Goal: Task Accomplishment & Management: Manage account settings

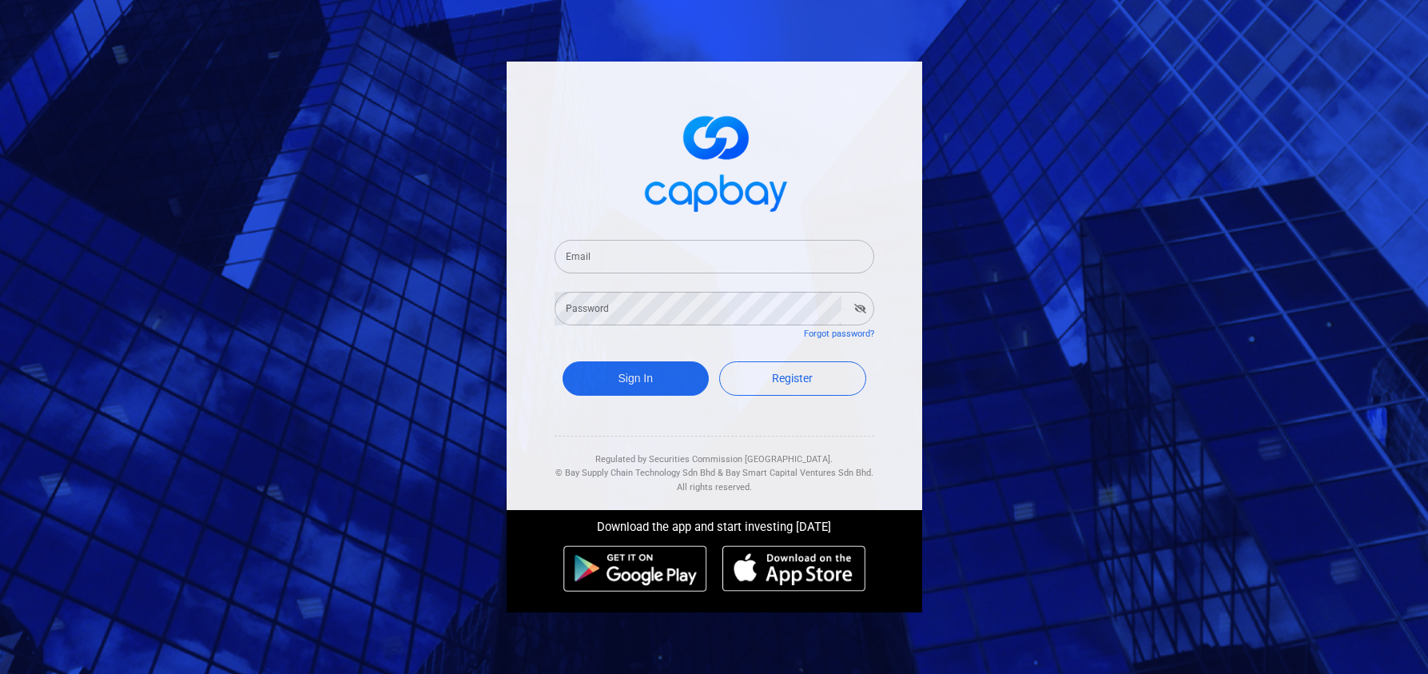
click at [671, 238] on div "Email Email" at bounding box center [715, 255] width 320 height 36
click at [695, 271] on input "Email" at bounding box center [715, 257] width 320 height 34
type input "[EMAIL_ADDRESS][DOMAIN_NAME]"
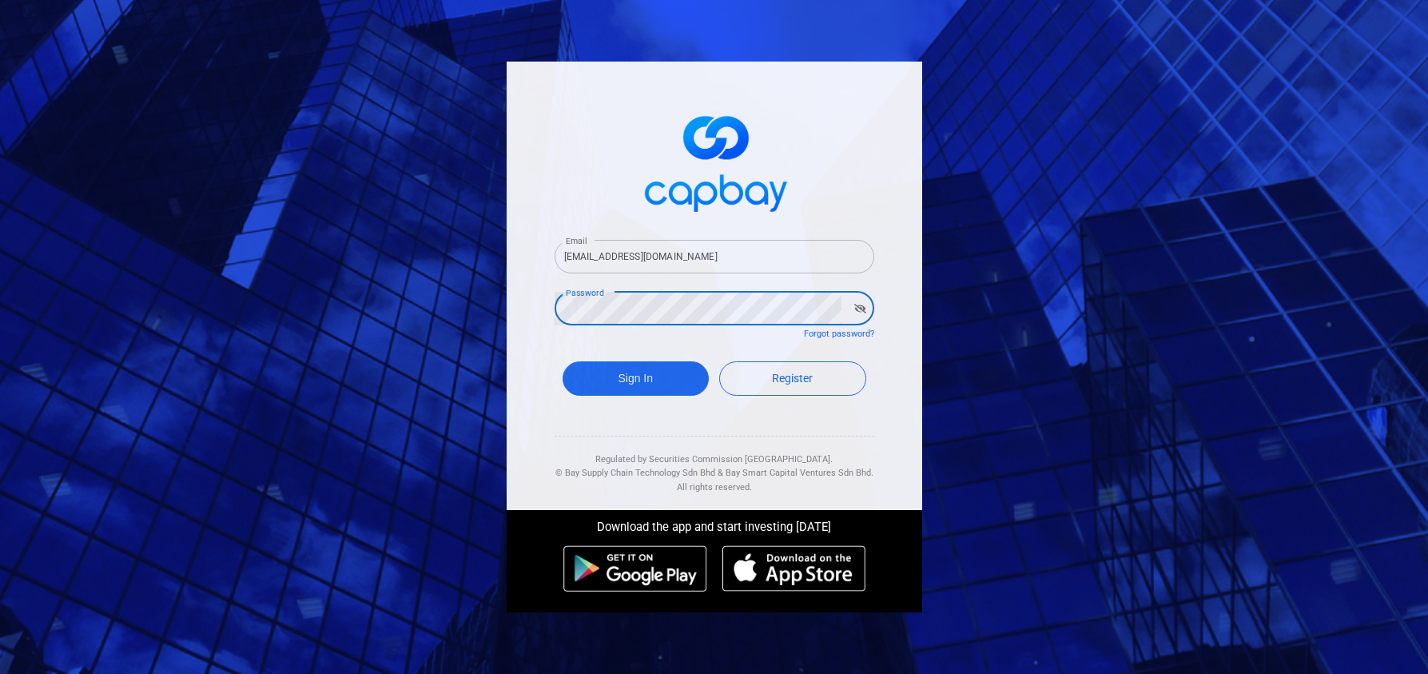
click at [563, 361] on button "Sign In" at bounding box center [636, 378] width 147 height 34
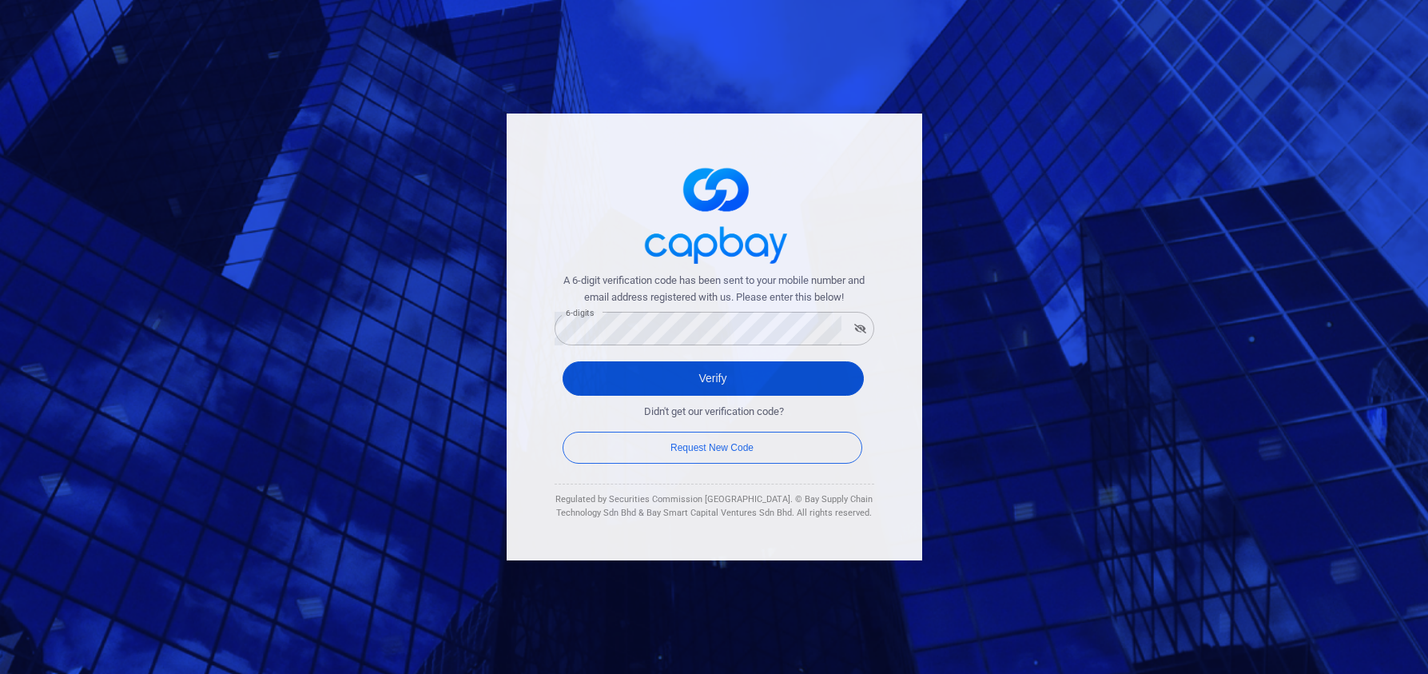
click at [680, 381] on button "Verify" at bounding box center [713, 378] width 301 height 34
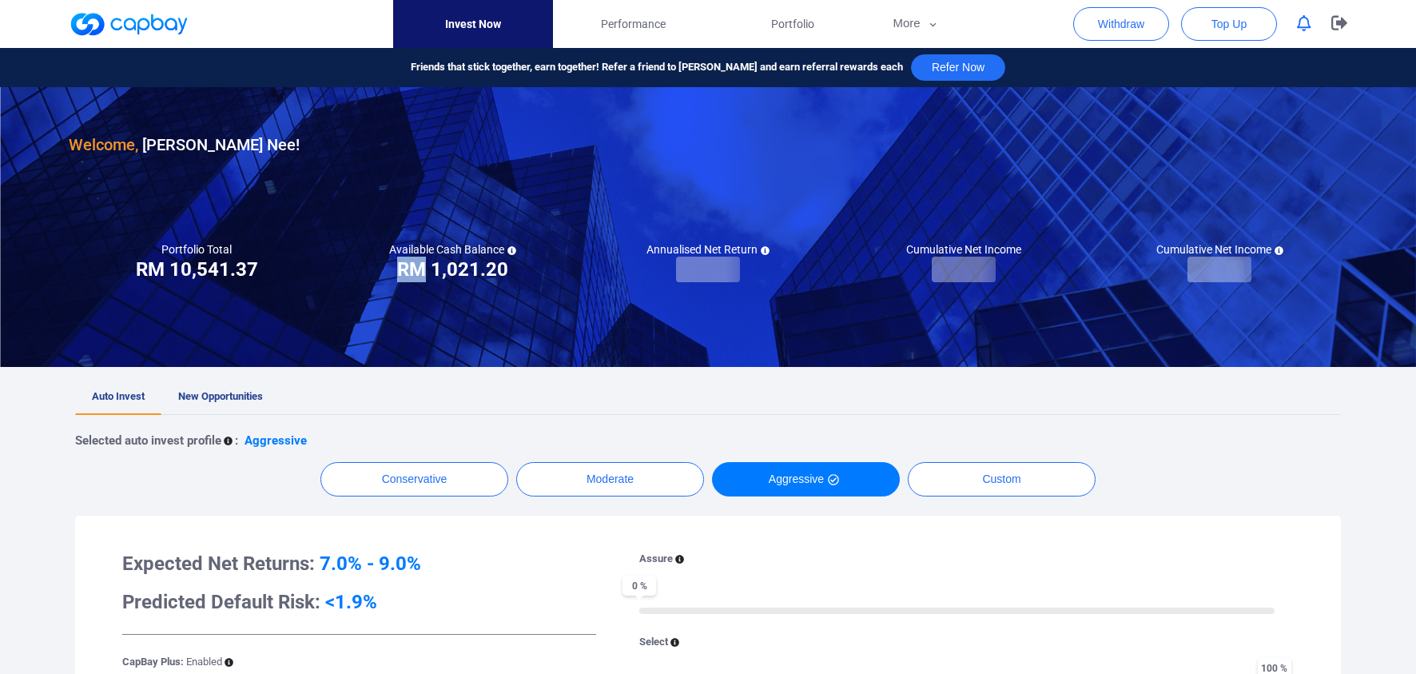
drag, startPoint x: 424, startPoint y: 267, endPoint x: 555, endPoint y: 272, distance: 130.4
click at [555, 272] on div "Available Cash Balance RM ***** RM 1,021.20" at bounding box center [452, 262] width 256 height 40
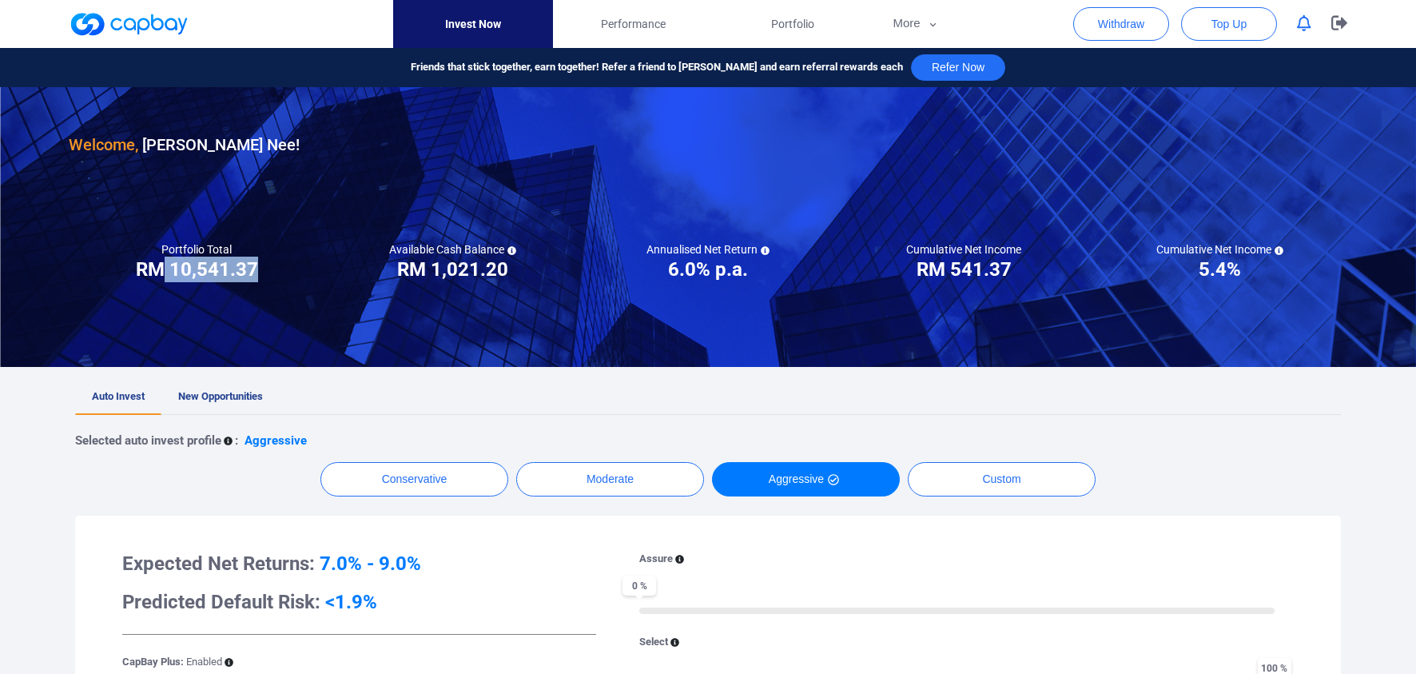
drag, startPoint x: 175, startPoint y: 268, endPoint x: 288, endPoint y: 266, distance: 112.7
click at [288, 266] on div "Portfolio Total Portfolio Total RM ***** RM 10,541.37" at bounding box center [197, 262] width 256 height 40
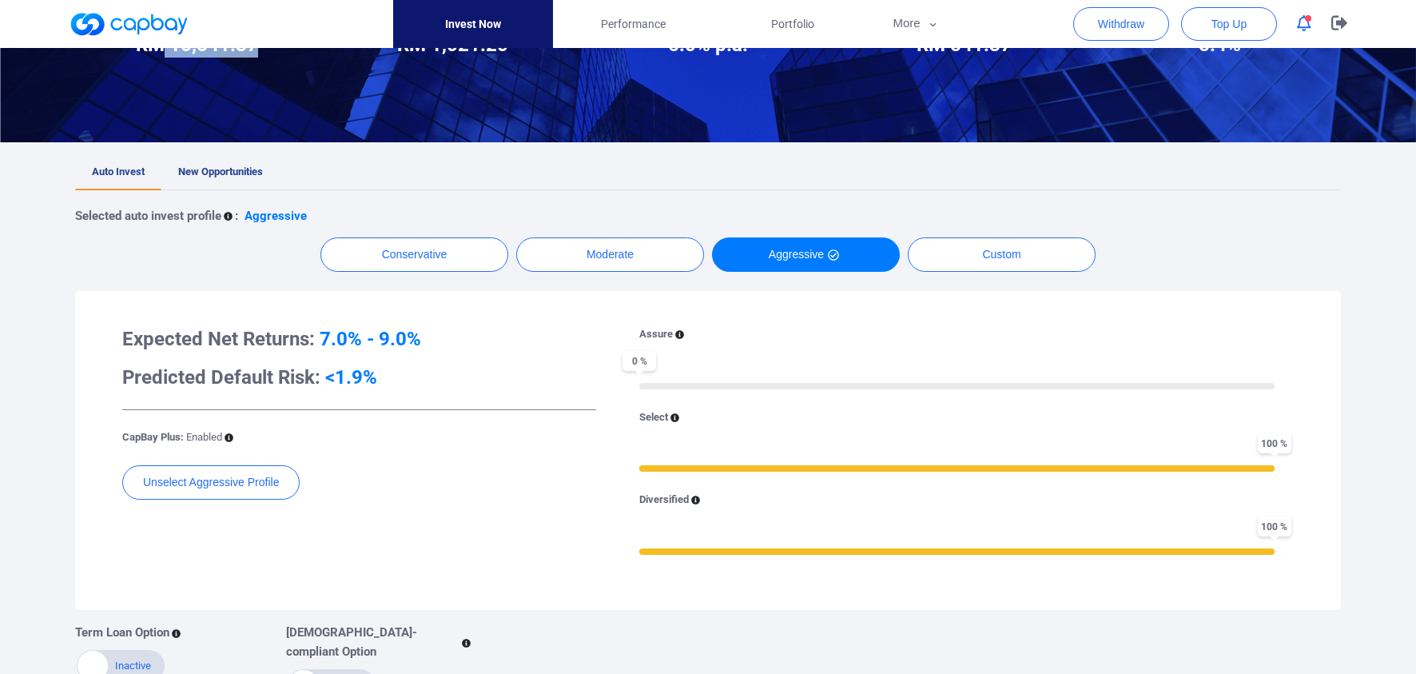
scroll to position [80, 0]
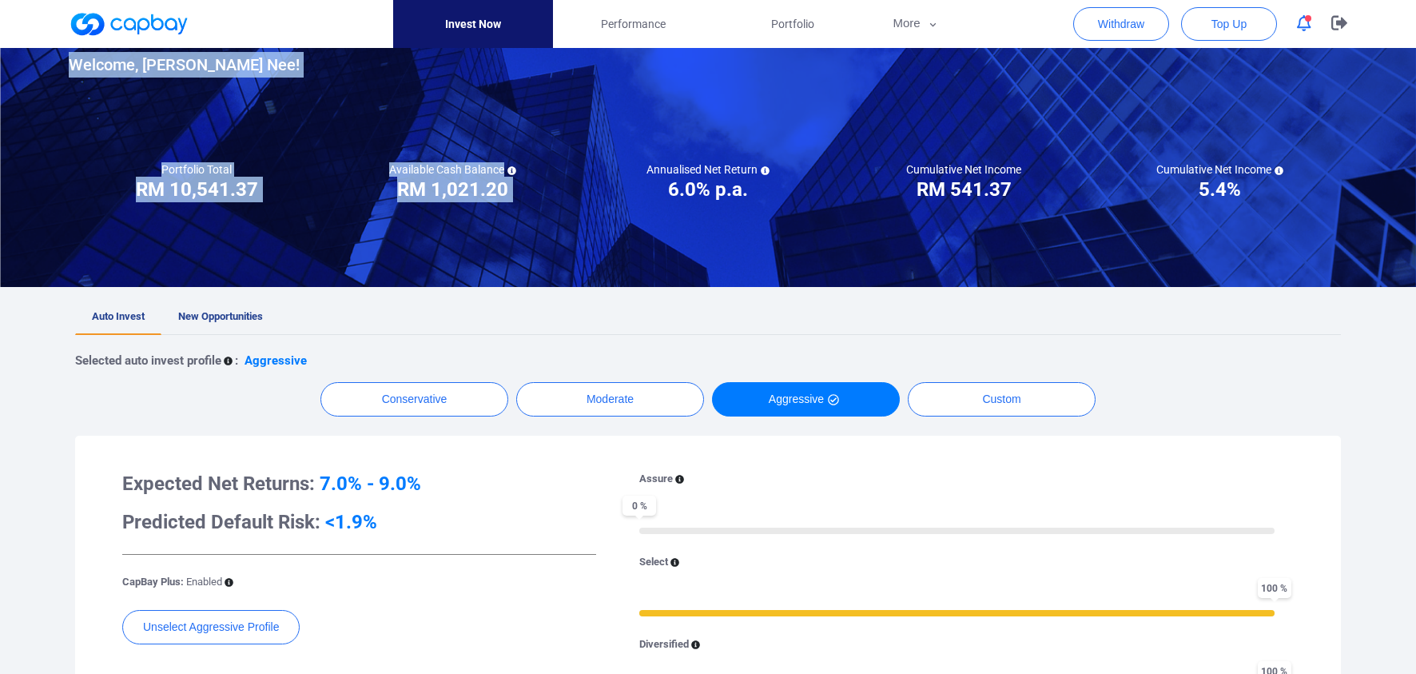
drag, startPoint x: 643, startPoint y: 198, endPoint x: 812, endPoint y: 225, distance: 171.6
click at [812, 225] on div "Invest Now Performance Portfolio More Transaction My Statements My Profile FAQs…" at bounding box center [708, 602] width 1416 height 1268
click at [810, 229] on div at bounding box center [708, 147] width 1416 height 280
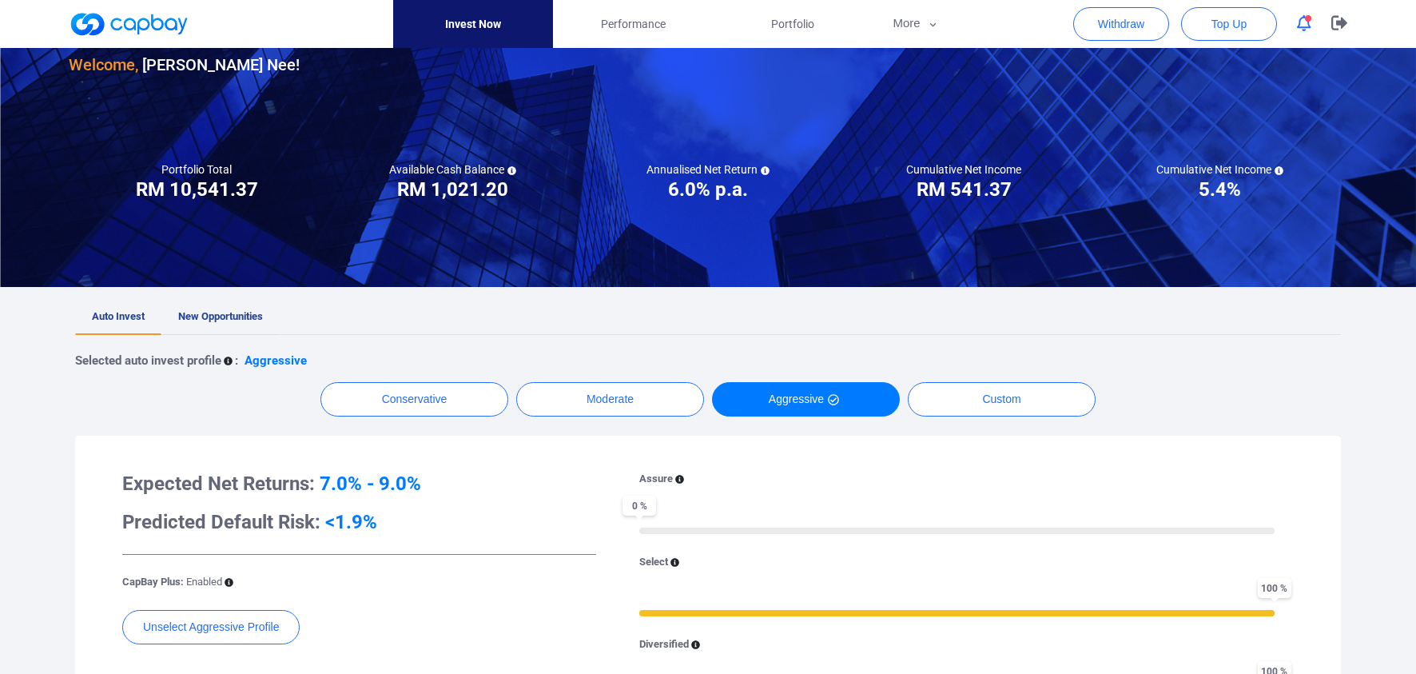
drag, startPoint x: 252, startPoint y: 289, endPoint x: 236, endPoint y: 317, distance: 32.2
click at [247, 299] on div "Welcome, [PERSON_NAME] ! Portfolio Total Portfolio Total RM ***** RM 10,541.37 …" at bounding box center [708, 581] width 1416 height 1148
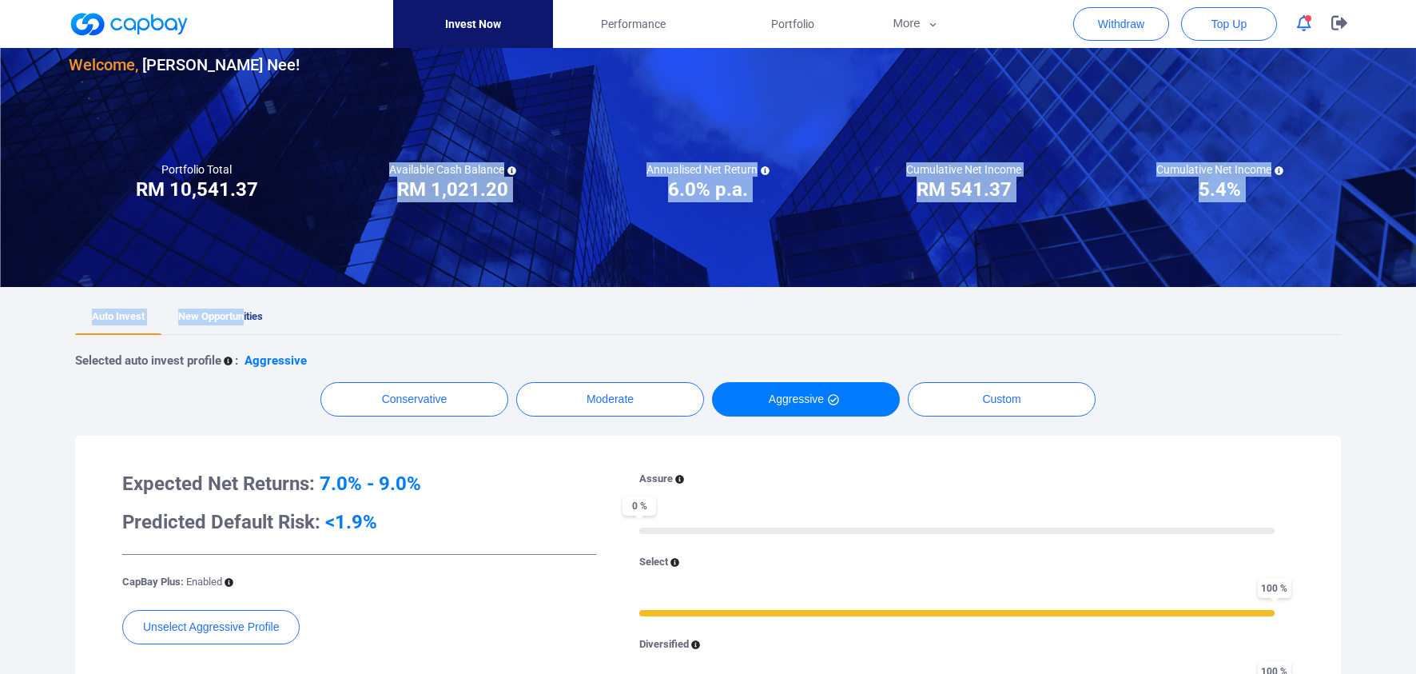
drag, startPoint x: 236, startPoint y: 317, endPoint x: 178, endPoint y: 319, distance: 57.6
click at [237, 317] on span "New Opportunities" at bounding box center [220, 316] width 85 height 12
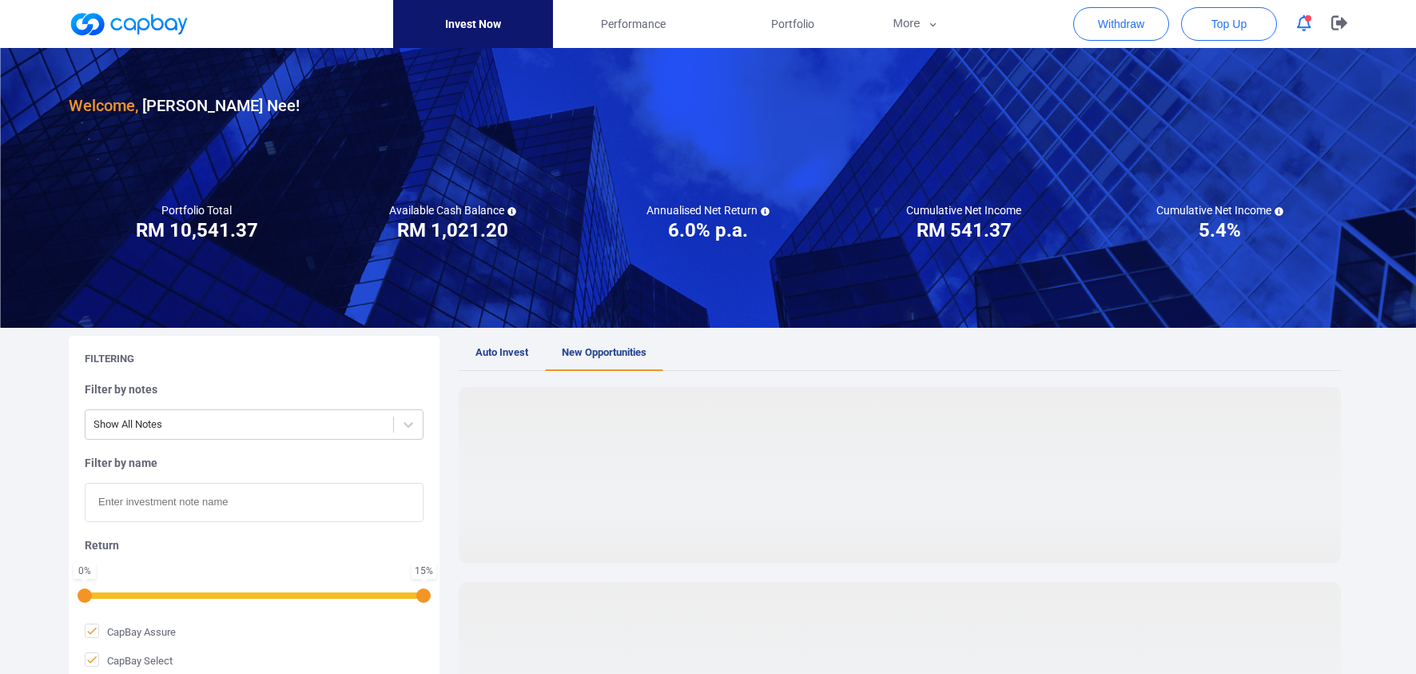
click at [153, 318] on div at bounding box center [708, 188] width 1416 height 280
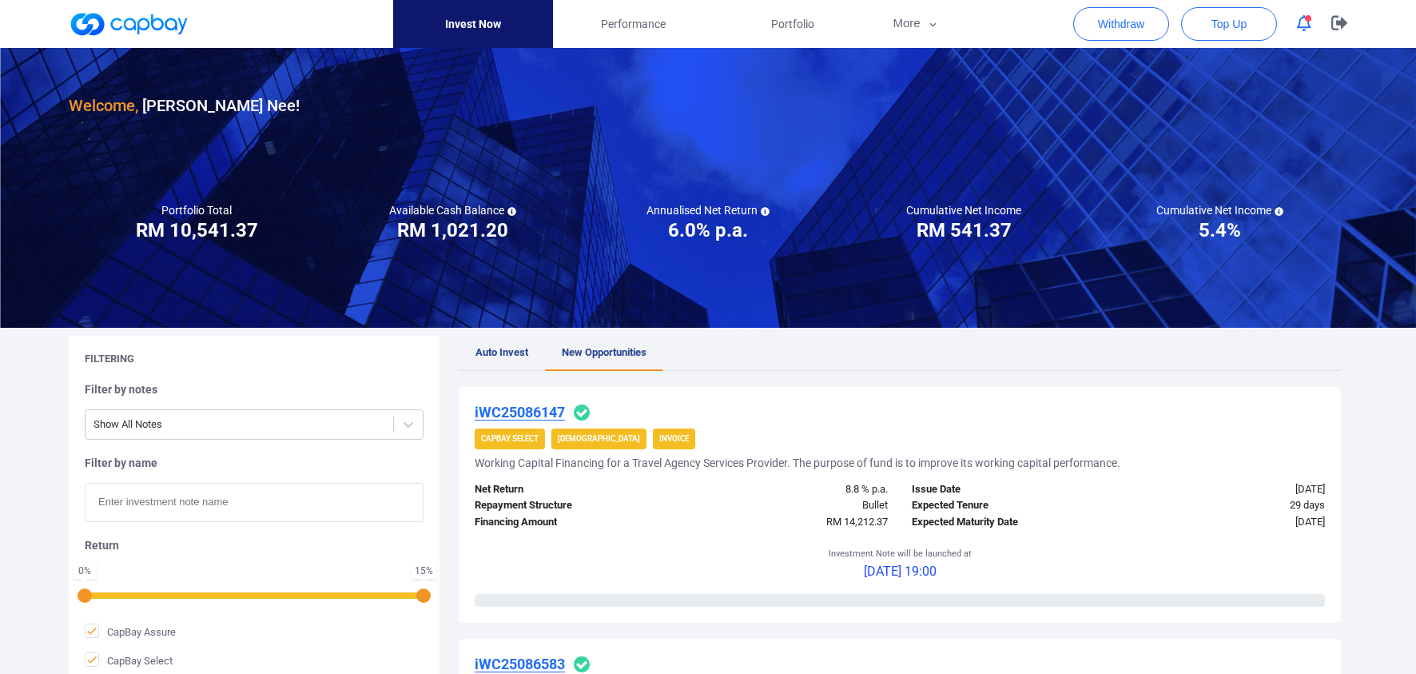
click at [1297, 19] on button "button" at bounding box center [1304, 23] width 30 height 25
click at [1307, 24] on icon "button" at bounding box center [1304, 23] width 14 height 17
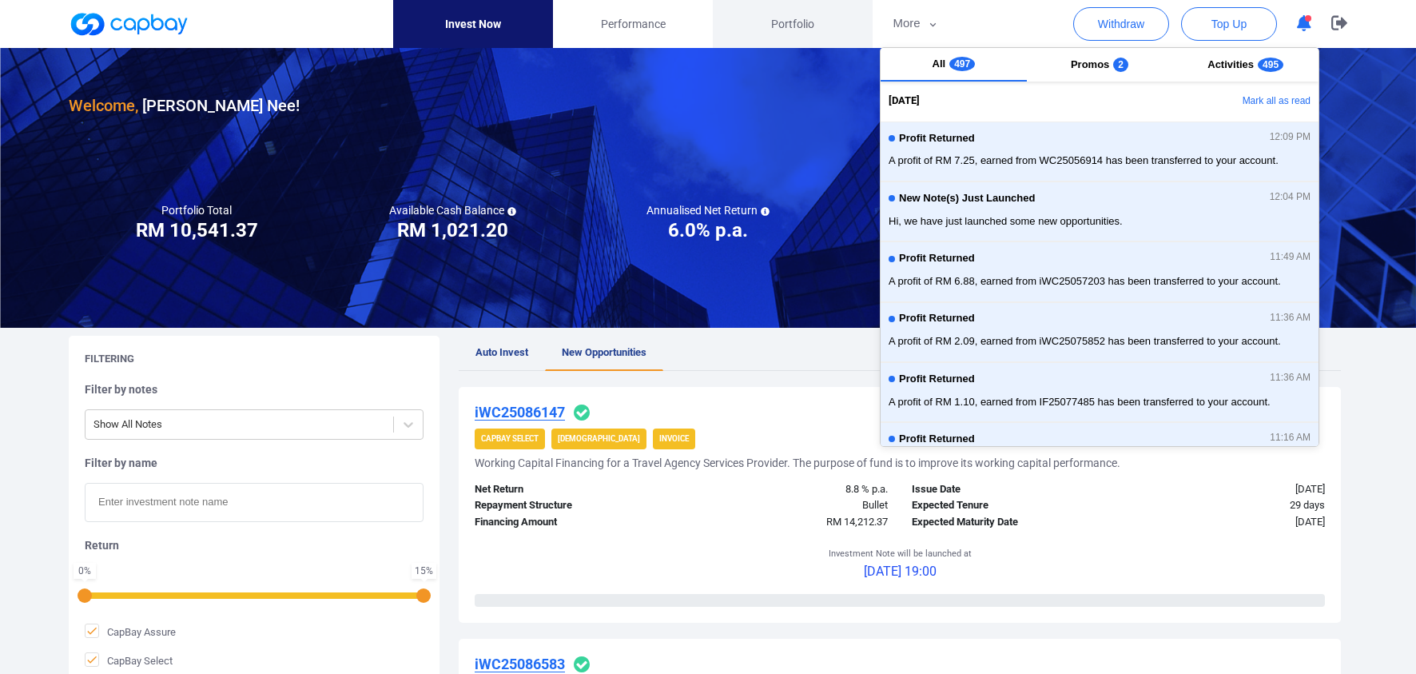
click at [754, 1] on link "Portfolio" at bounding box center [793, 24] width 160 height 48
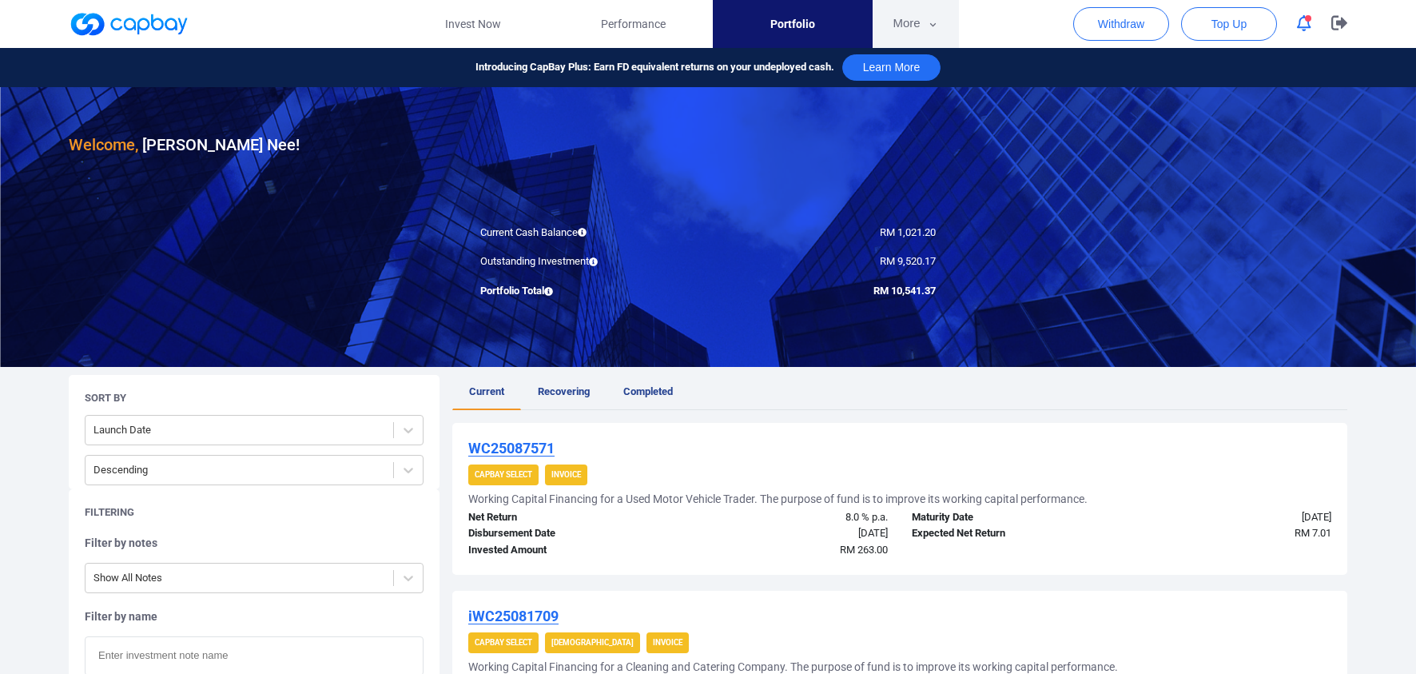
click at [903, 14] on button "More" at bounding box center [916, 24] width 86 height 48
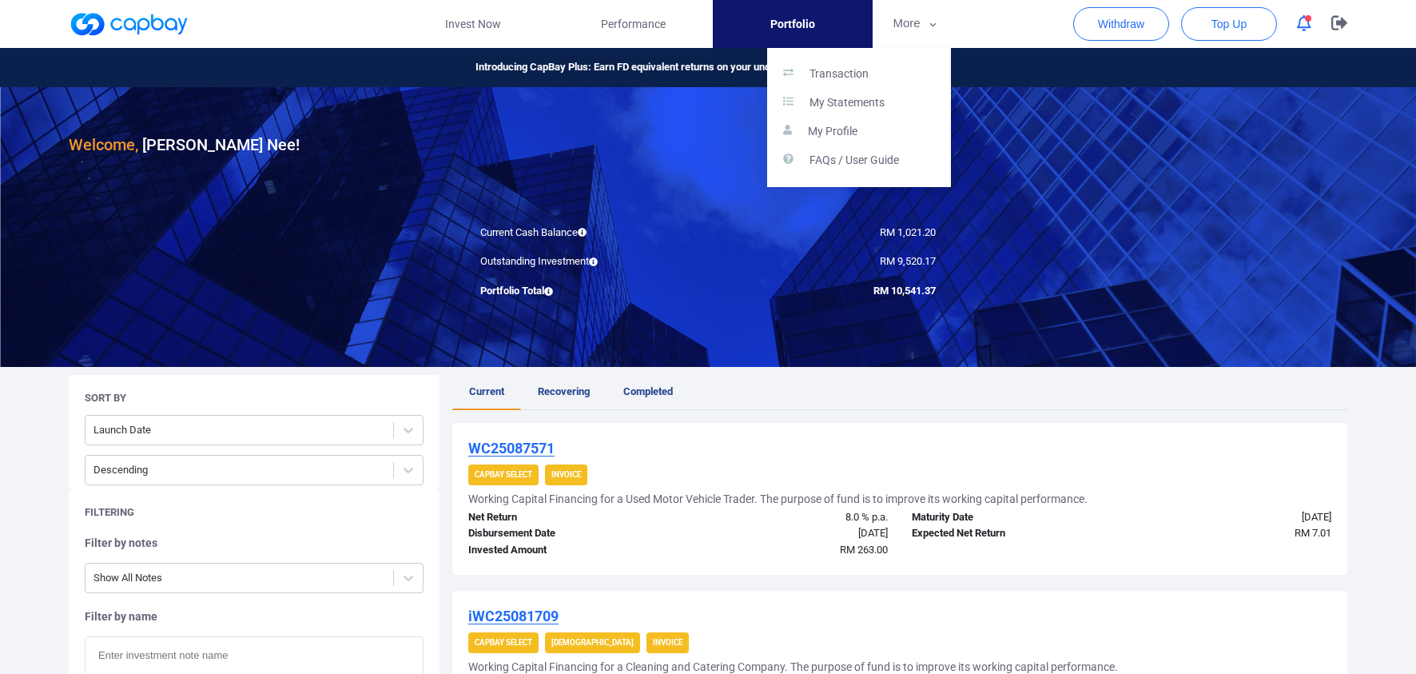
click at [608, 16] on button "button" at bounding box center [708, 337] width 1416 height 674
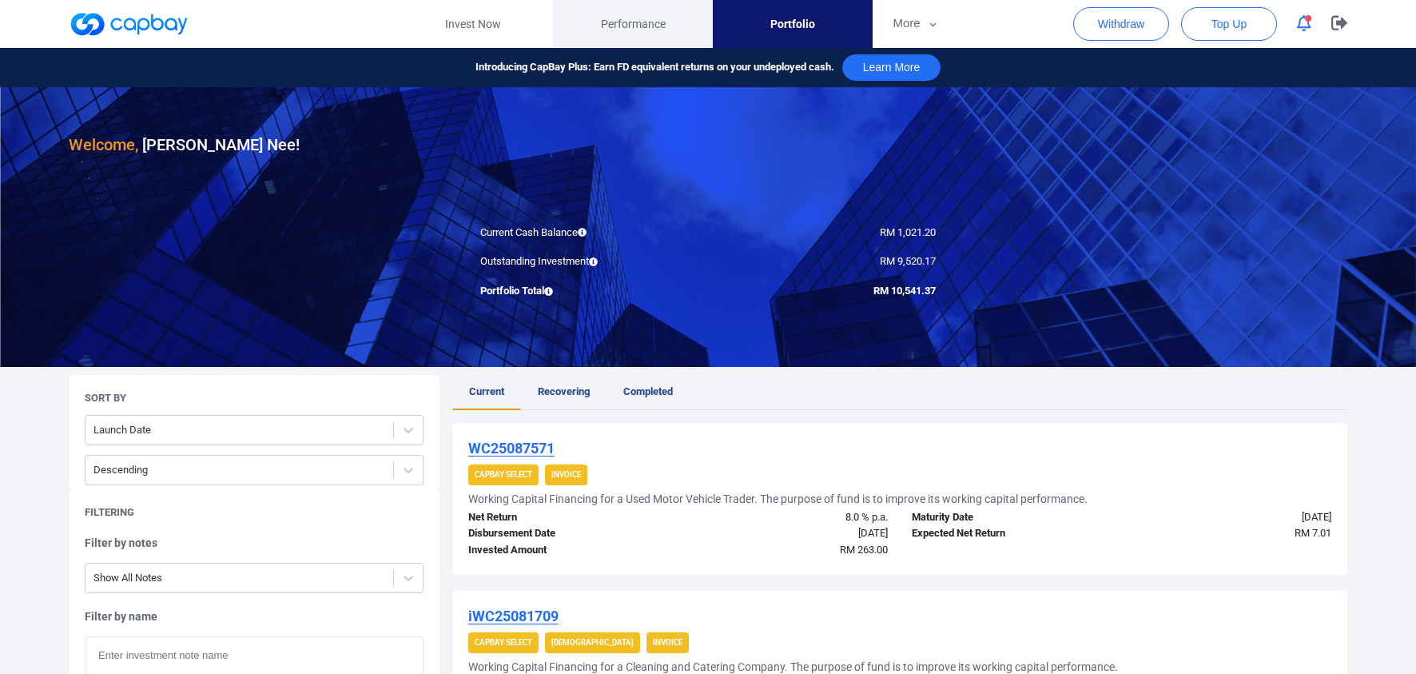
click at [639, 22] on span "Performance" at bounding box center [633, 24] width 65 height 18
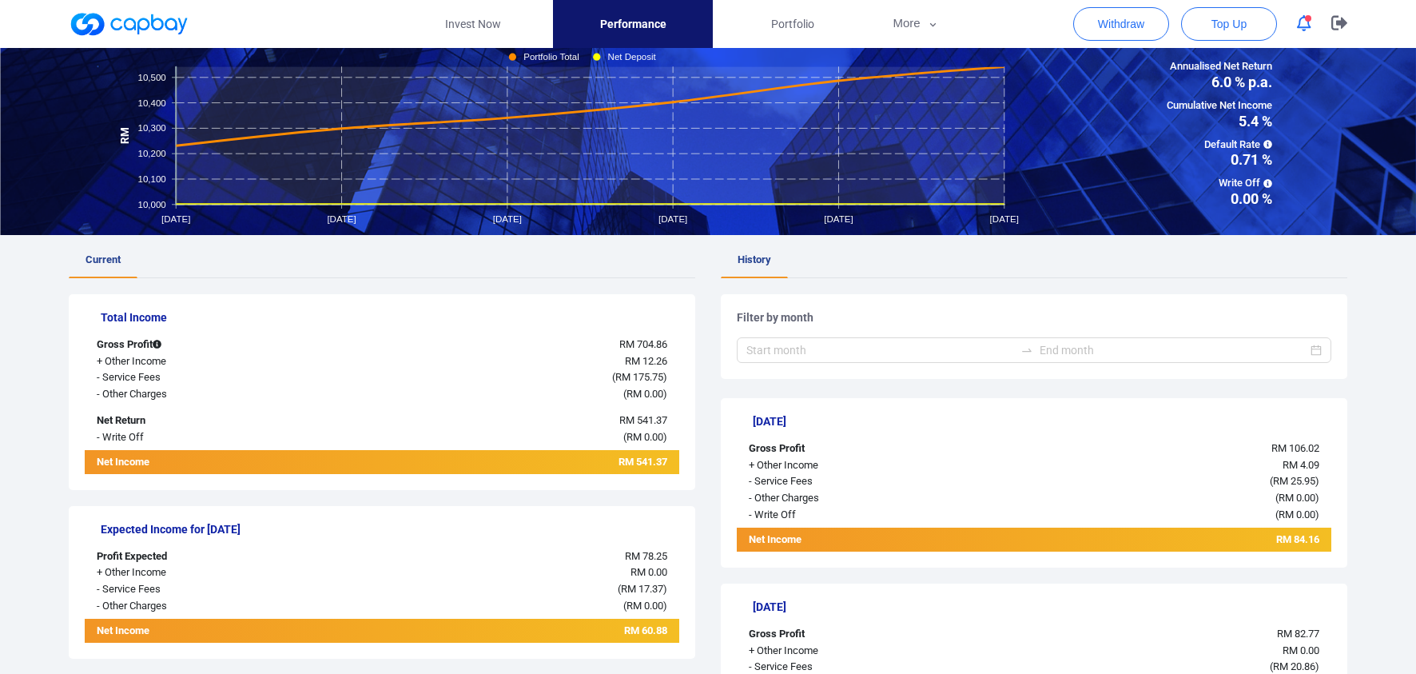
scroll to position [240, 0]
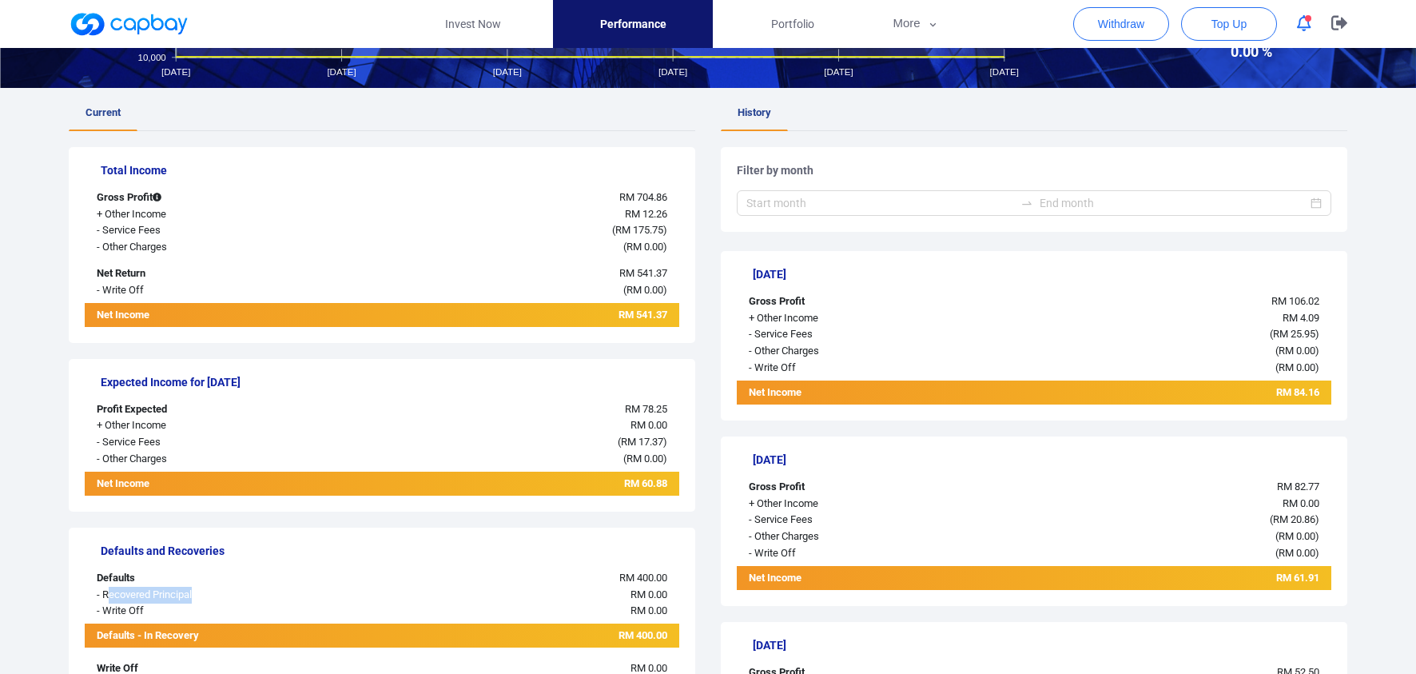
drag, startPoint x: 185, startPoint y: 591, endPoint x: 576, endPoint y: 587, distance: 391.6
click at [576, 587] on div "- Recovered Principal RM 0.00" at bounding box center [382, 595] width 595 height 17
click at [576, 587] on div "RM 0.00" at bounding box center [505, 595] width 347 height 17
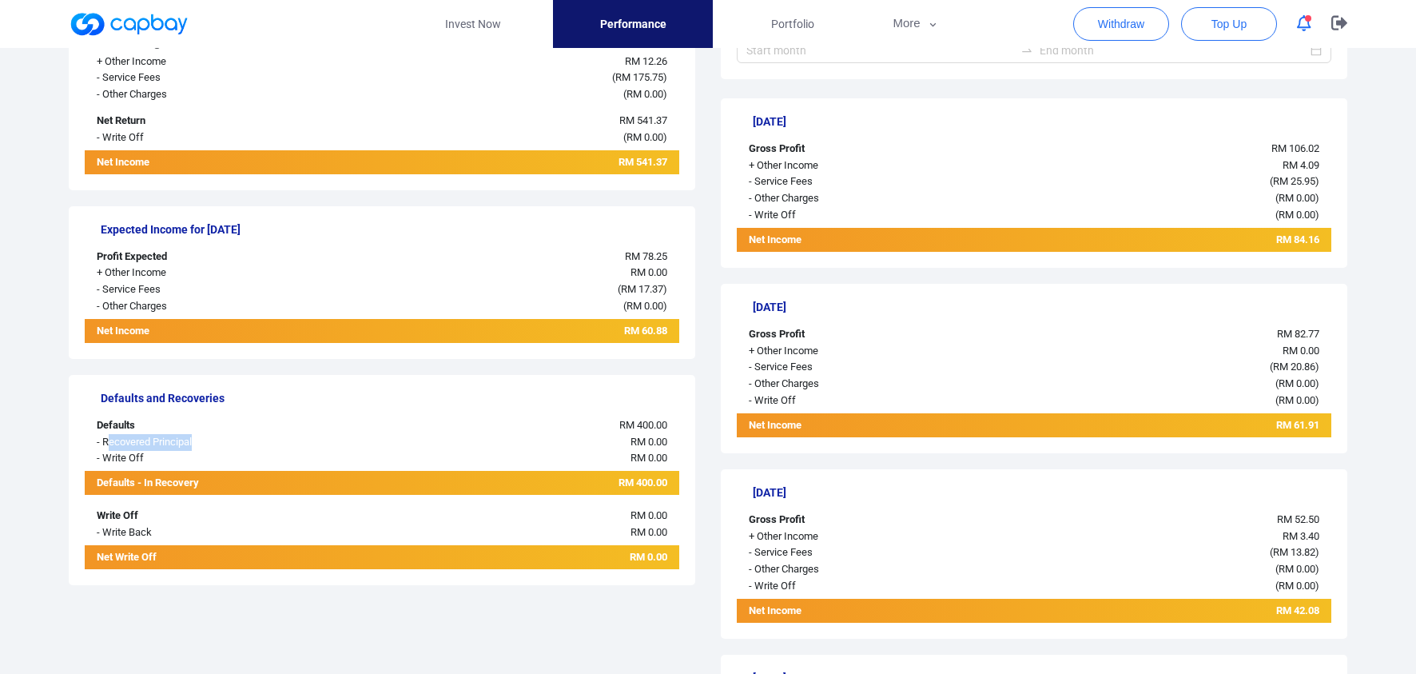
scroll to position [480, 0]
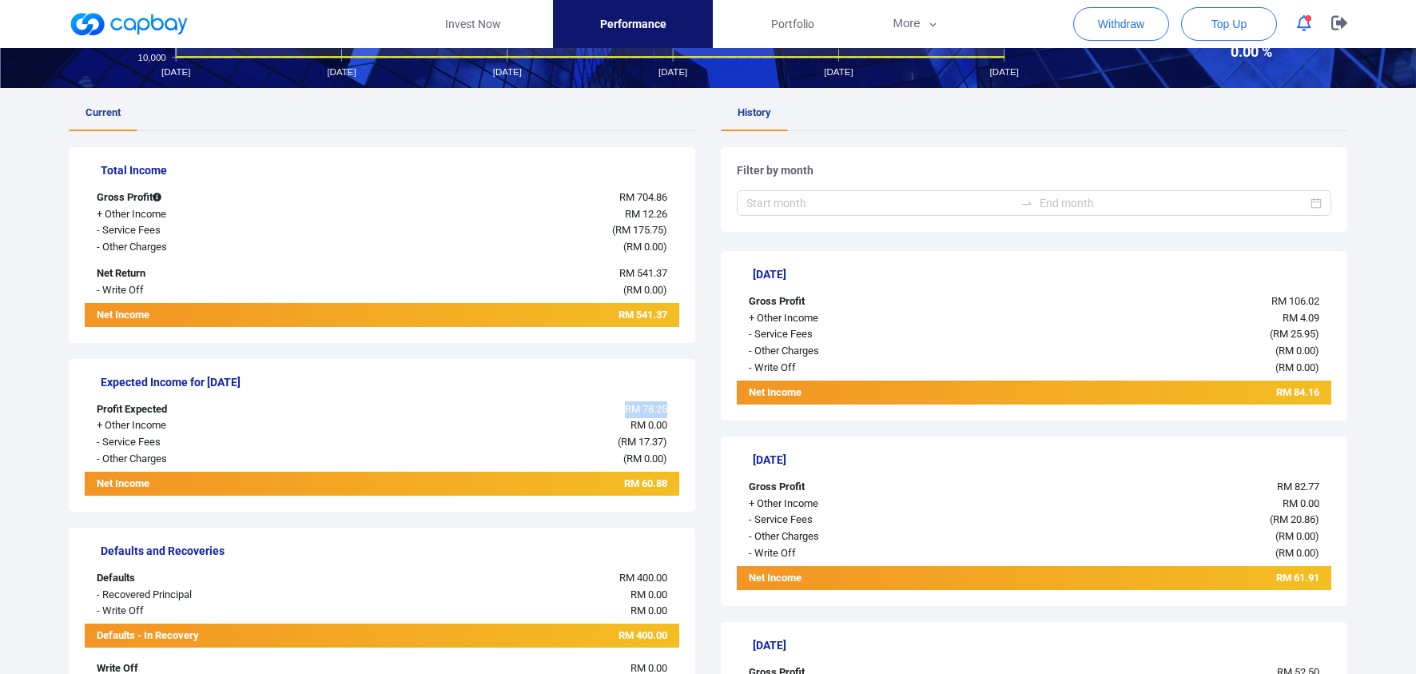
drag, startPoint x: 623, startPoint y: 408, endPoint x: 689, endPoint y: 410, distance: 66.4
click at [689, 410] on div "Expected Income for [DATE] Profit Expected RM 78.25 + Other Income RM 0.00 - Se…" at bounding box center [382, 435] width 627 height 153
click at [637, 457] on span "RM 0.00" at bounding box center [645, 458] width 37 height 12
click at [638, 454] on span "RM 0.00" at bounding box center [645, 458] width 37 height 12
drag, startPoint x: 638, startPoint y: 454, endPoint x: 642, endPoint y: 373, distance: 80.8
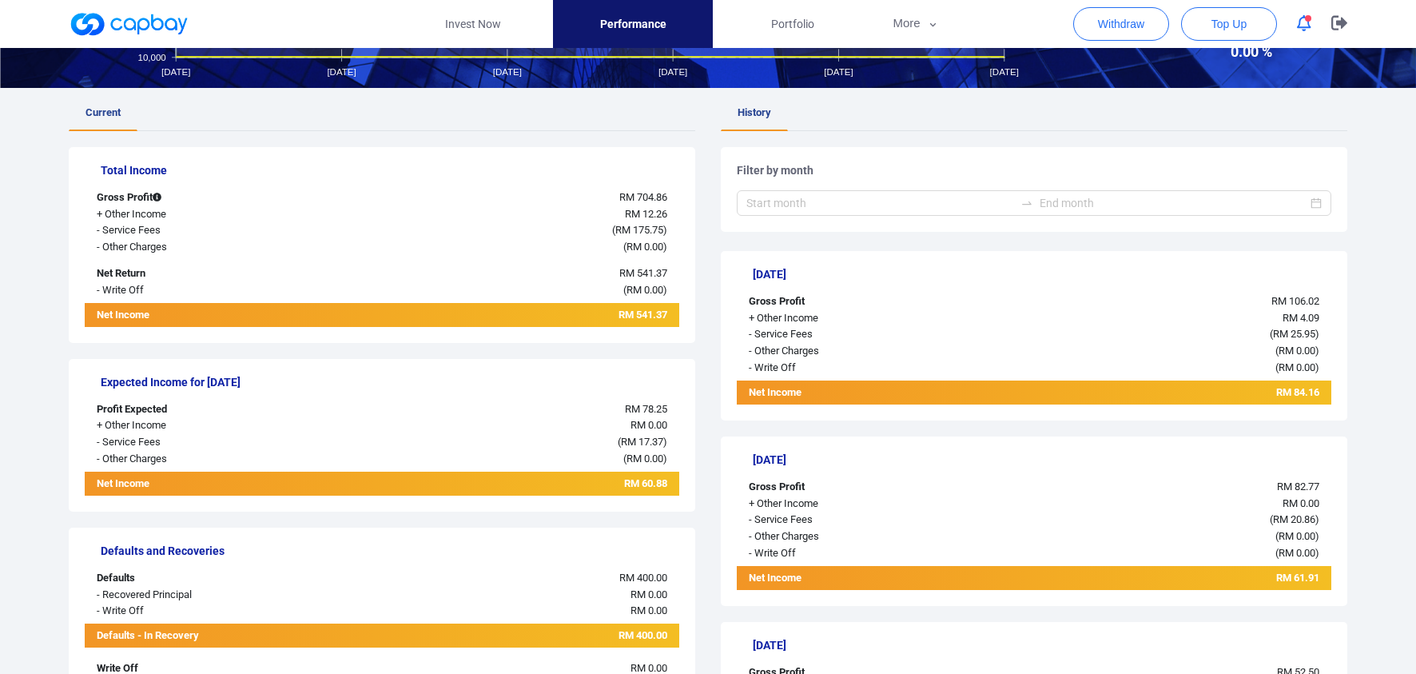
click at [642, 373] on div "Expected Income for [DATE] Profit Expected RM 78.25 + Other Income RM 0.00 - Se…" at bounding box center [382, 435] width 627 height 153
click at [639, 404] on span "RM 78.25" at bounding box center [646, 409] width 42 height 12
click at [414, 419] on div "RM 0.00" at bounding box center [505, 425] width 347 height 17
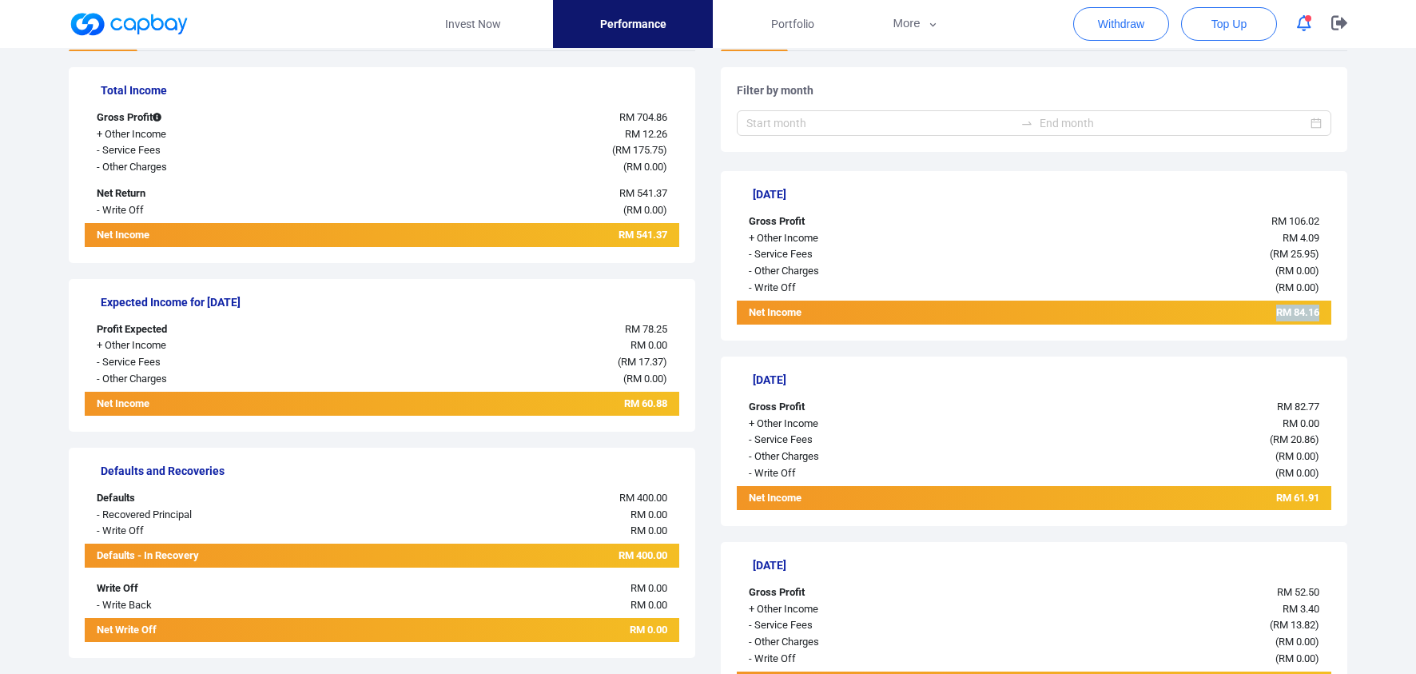
drag, startPoint x: 1269, startPoint y: 308, endPoint x: 1294, endPoint y: 255, distance: 58.3
click at [1329, 299] on div "[DATE] Gross Profit RM 106.02 + Other Income RM 4.09 - Service Fees ( RM 25.95 …" at bounding box center [1034, 255] width 627 height 169
click at [1286, 251] on span "RM 25.95" at bounding box center [1294, 254] width 42 height 12
drag, startPoint x: 1280, startPoint y: 200, endPoint x: 1221, endPoint y: 278, distance: 98.1
click at [1260, 281] on div "[DATE] Gross Profit RM 106.02 + Other Income RM 4.09 - Service Fees ( RM 25.95 …" at bounding box center [1034, 255] width 627 height 169
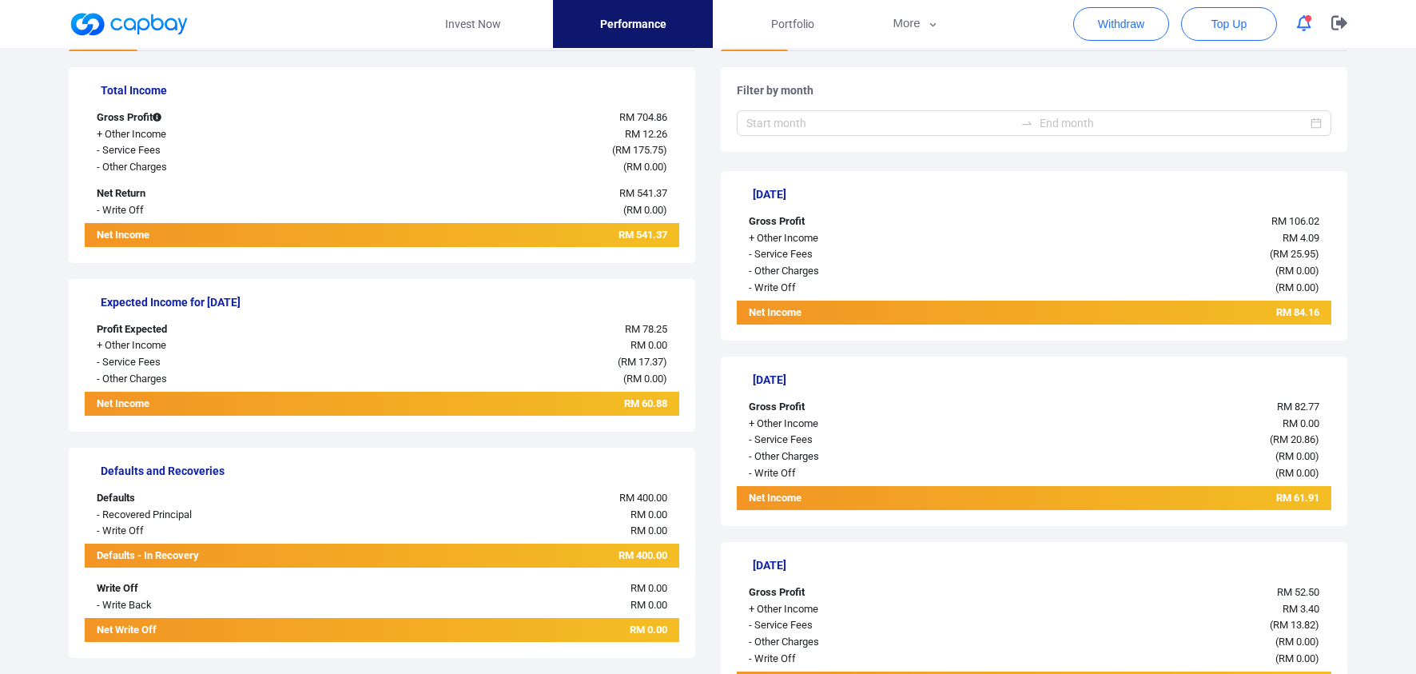
click at [1169, 263] on div "( RM 0.00 )" at bounding box center [1158, 271] width 347 height 17
click at [1144, 254] on div "( RM 25.95 )" at bounding box center [1158, 254] width 347 height 17
drag, startPoint x: 631, startPoint y: 329, endPoint x: 631, endPoint y: 374, distance: 44.8
click at [632, 373] on div "Expected Income for [DATE] Profit Expected RM 78.25 + Other Income RM 0.00 - Se…" at bounding box center [382, 355] width 627 height 153
click at [631, 374] on span "RM 0.00" at bounding box center [645, 378] width 37 height 12
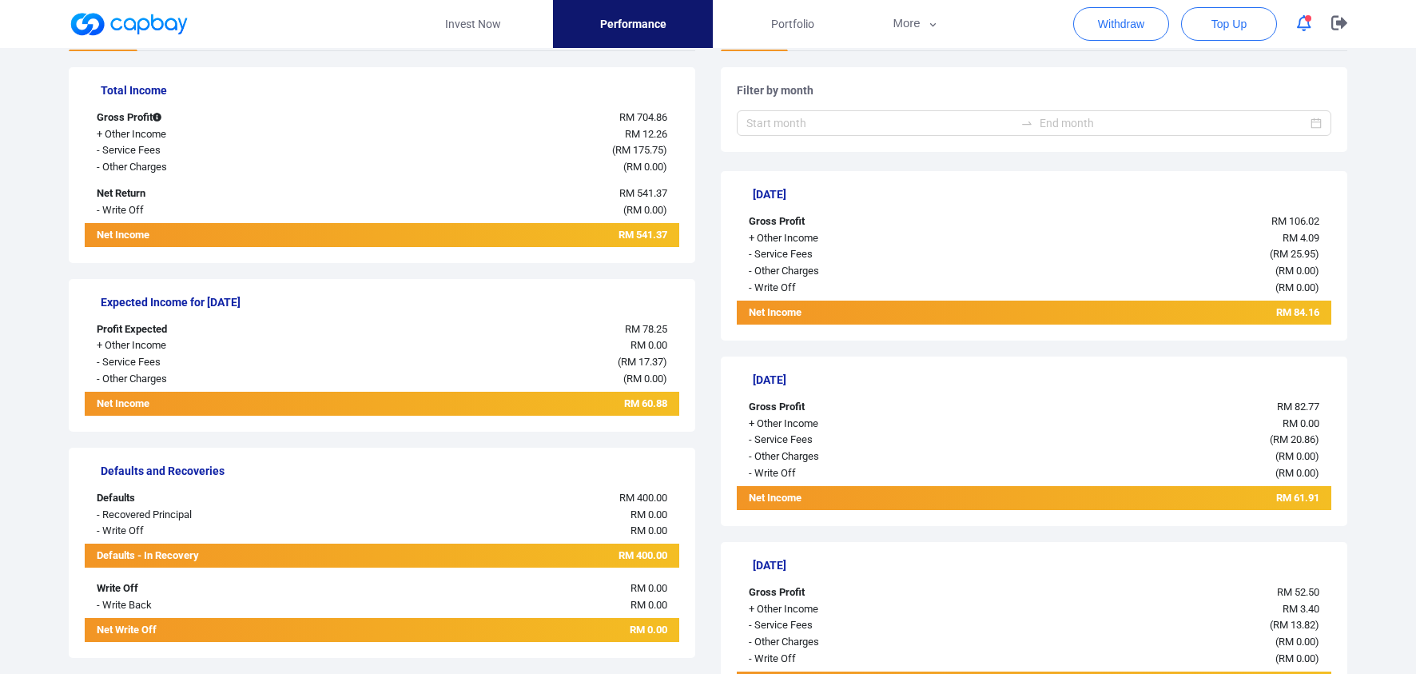
click at [500, 312] on div "Expected Income for [DATE] Profit Expected RM 78.25 + Other Income RM 0.00 - Se…" at bounding box center [382, 355] width 627 height 153
click at [481, 329] on div "RM 78.25" at bounding box center [505, 329] width 347 height 17
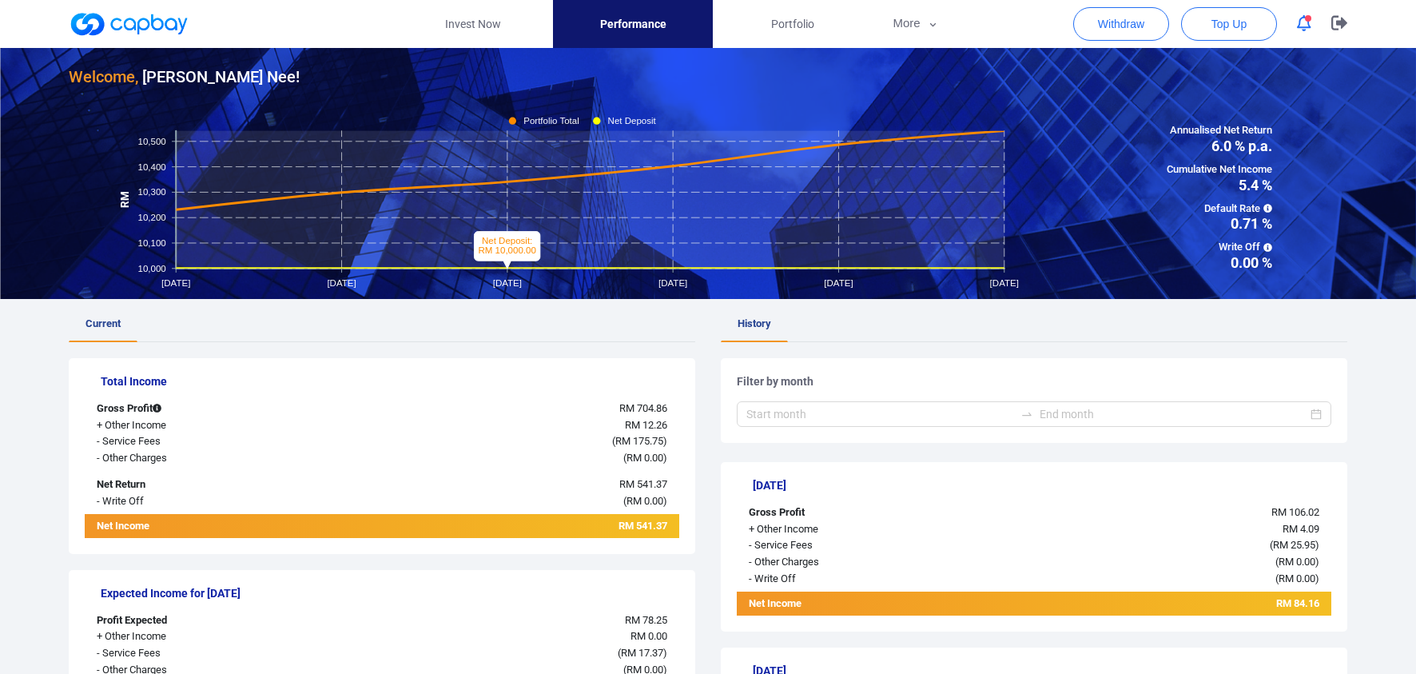
scroll to position [80, 0]
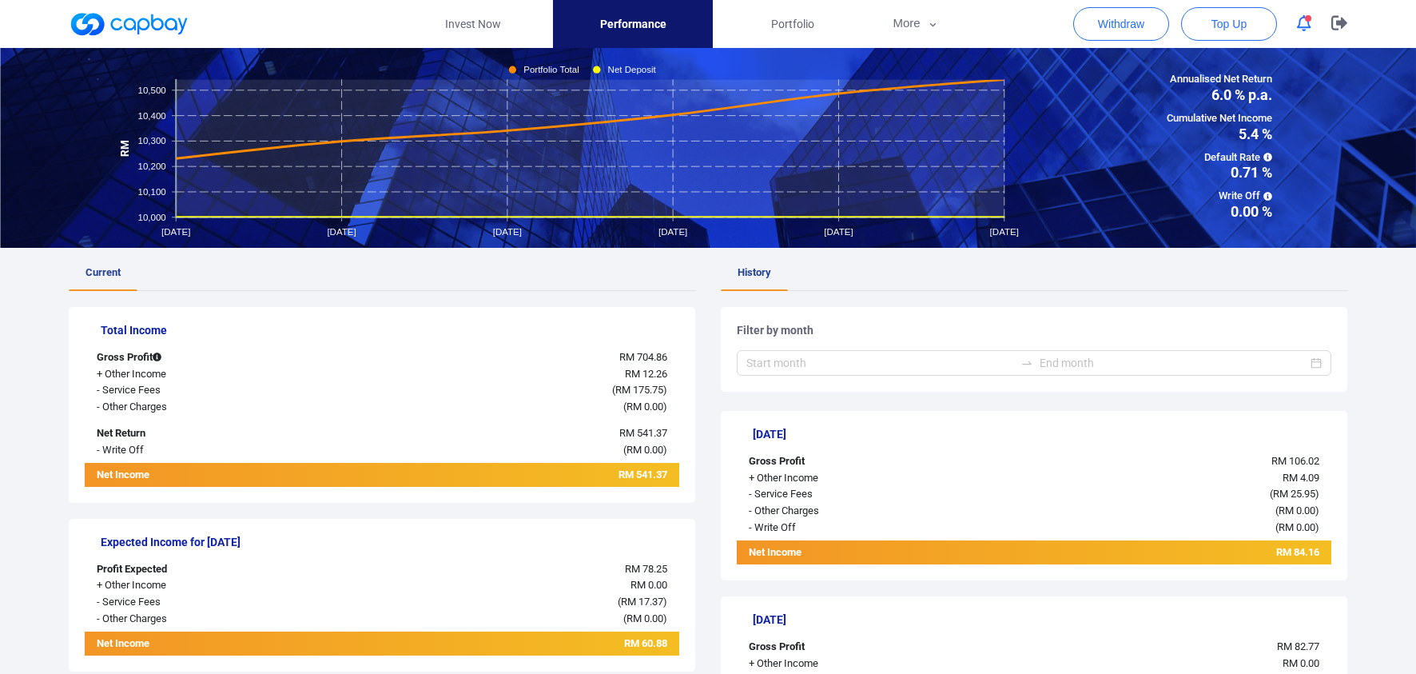
drag, startPoint x: 141, startPoint y: 24, endPoint x: 149, endPoint y: 26, distance: 9.1
click at [141, 24] on link at bounding box center [129, 24] width 120 height 26
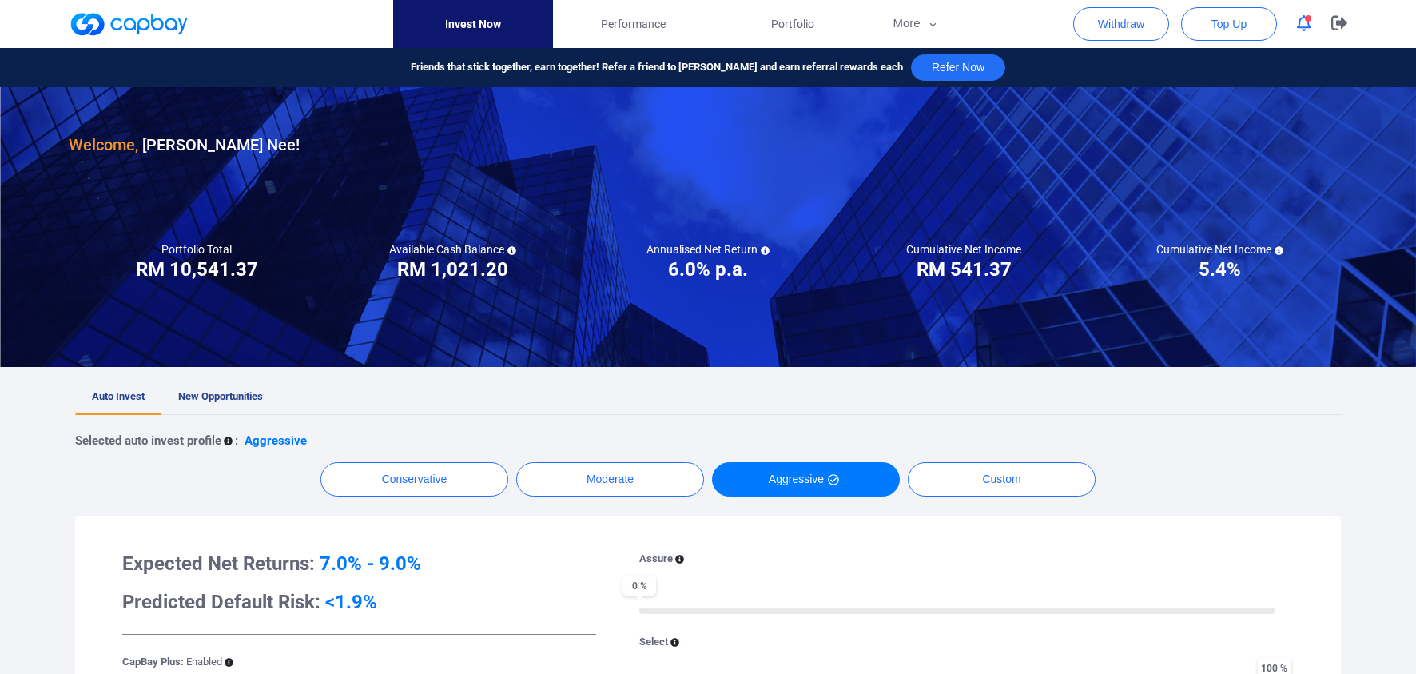
click at [1286, 22] on div "Withdraw Top Up" at bounding box center [1216, 24] width 286 height 48
click at [1304, 24] on icon "button" at bounding box center [1304, 23] width 14 height 17
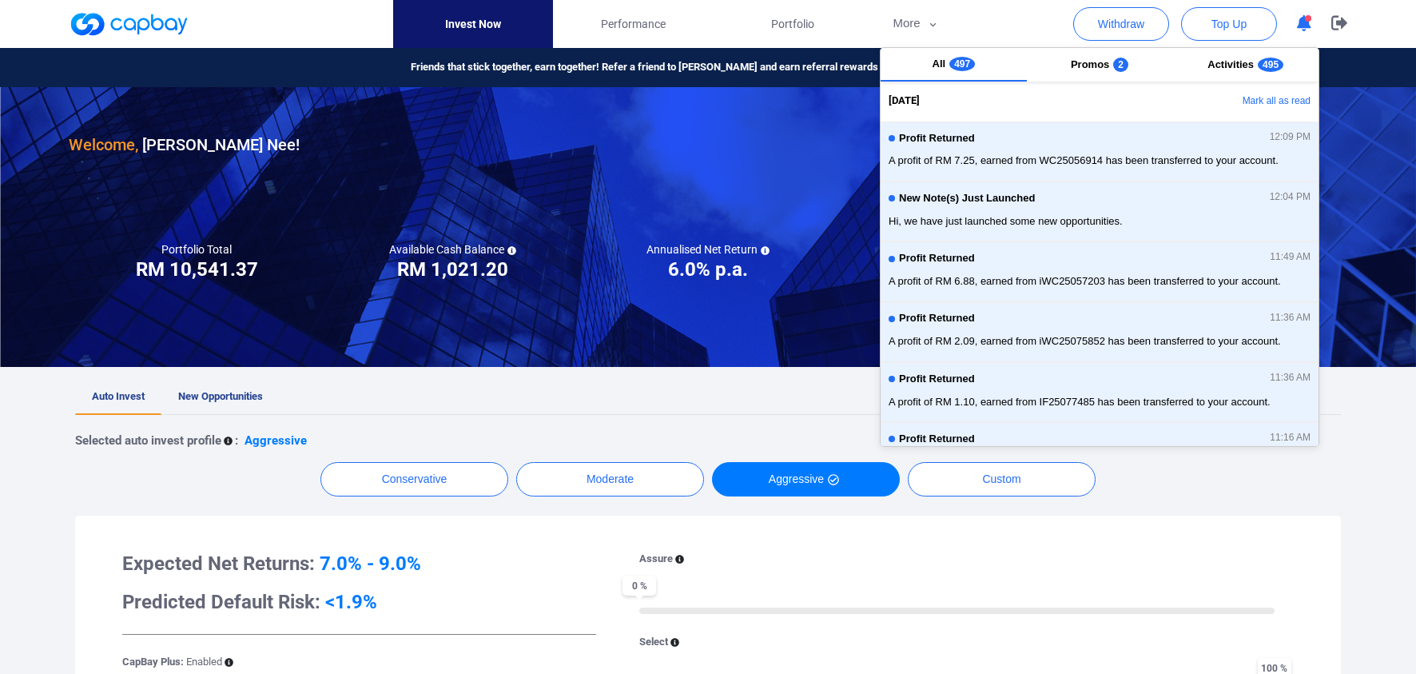
click at [739, 382] on ul "Auto Invest New Opportunities" at bounding box center [708, 397] width 1266 height 35
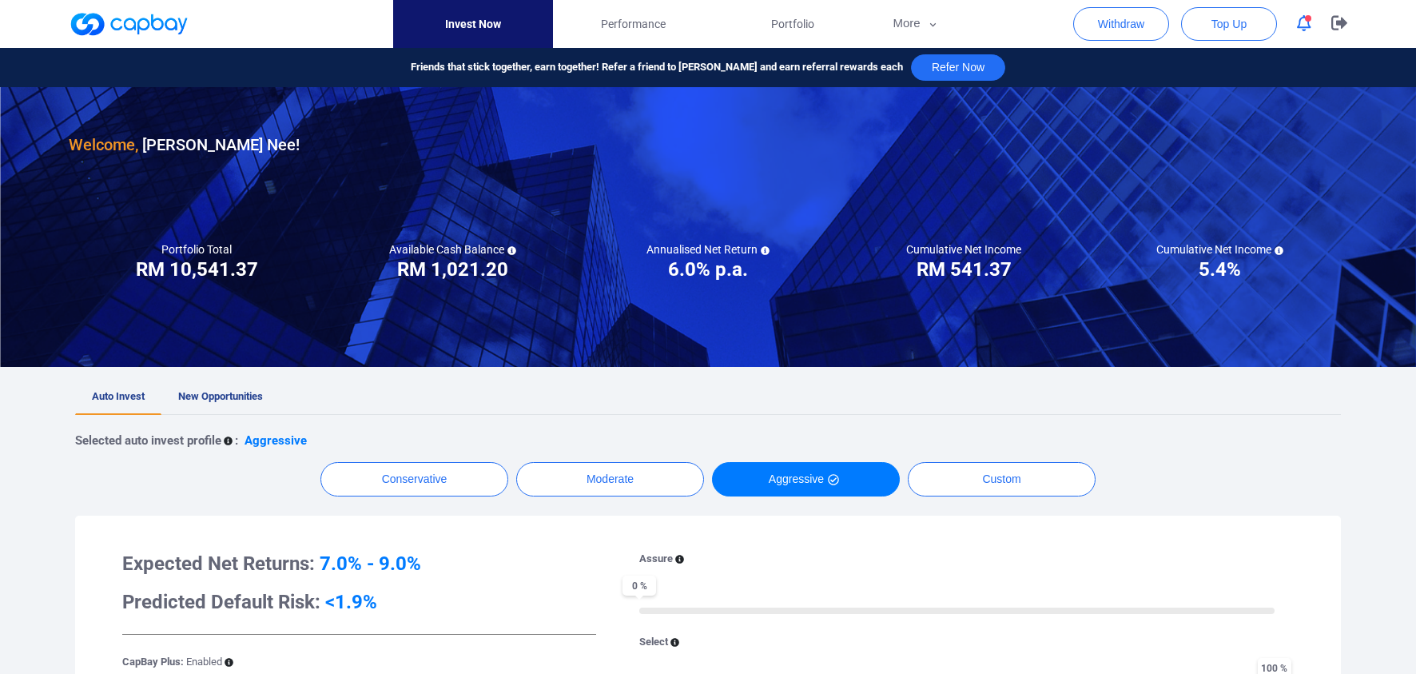
click at [890, 360] on div at bounding box center [708, 227] width 1416 height 280
click at [1327, 22] on button "button" at bounding box center [1339, 24] width 40 height 48
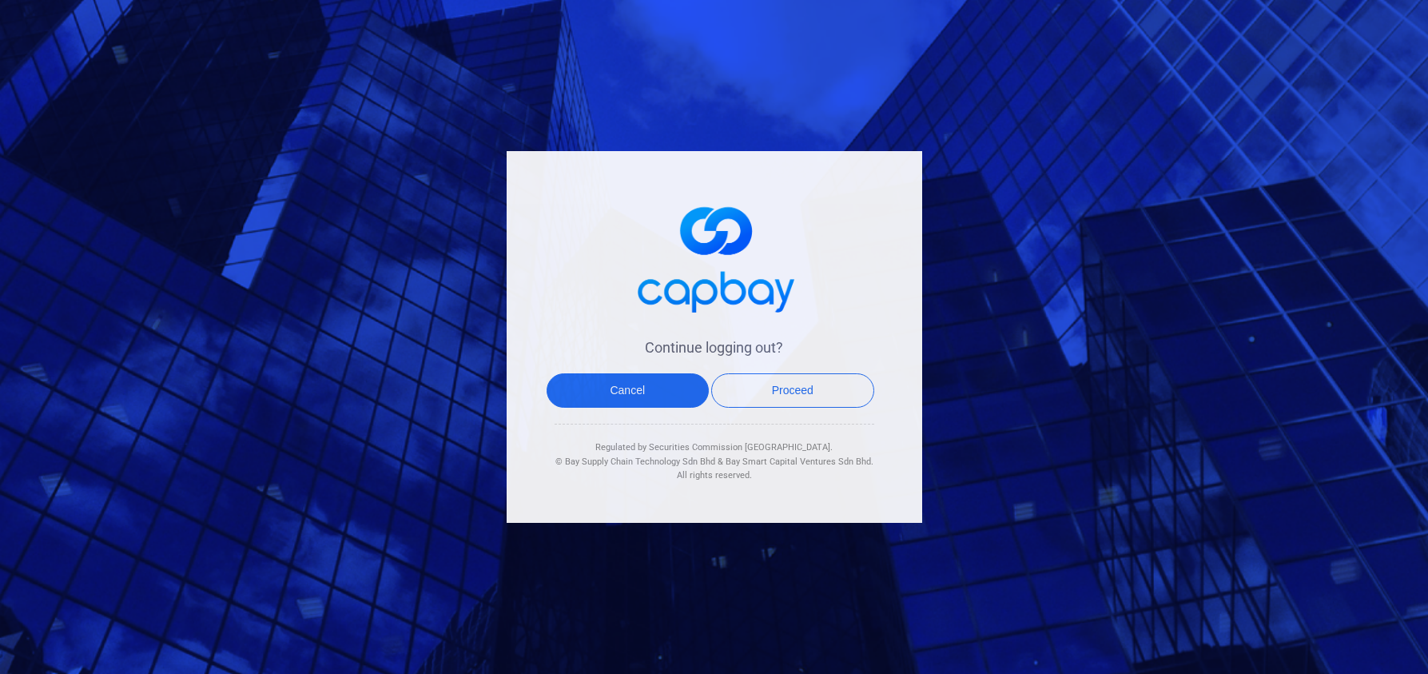
click at [305, 345] on div "Continue logging out? Cancel Proceed Regulated by Securities Commission Malaysi…" at bounding box center [714, 337] width 1428 height 674
drag, startPoint x: 800, startPoint y: 388, endPoint x: 605, endPoint y: 386, distance: 195.0
click at [515, 376] on div "Continue logging out? Cancel Proceed Regulated by Securities Commission Malaysi…" at bounding box center [715, 337] width 416 height 372
click at [605, 386] on button "Cancel" at bounding box center [628, 390] width 163 height 34
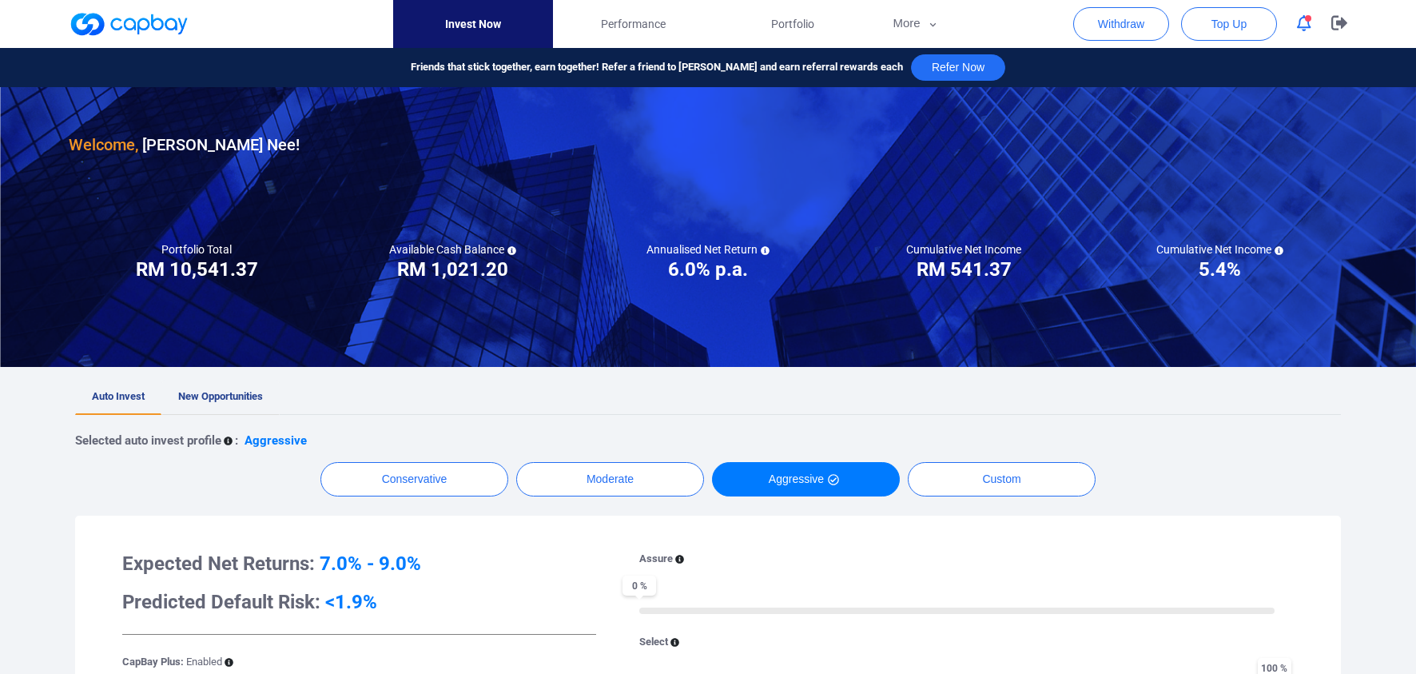
click at [209, 404] on link "New Opportunities" at bounding box center [220, 397] width 118 height 35
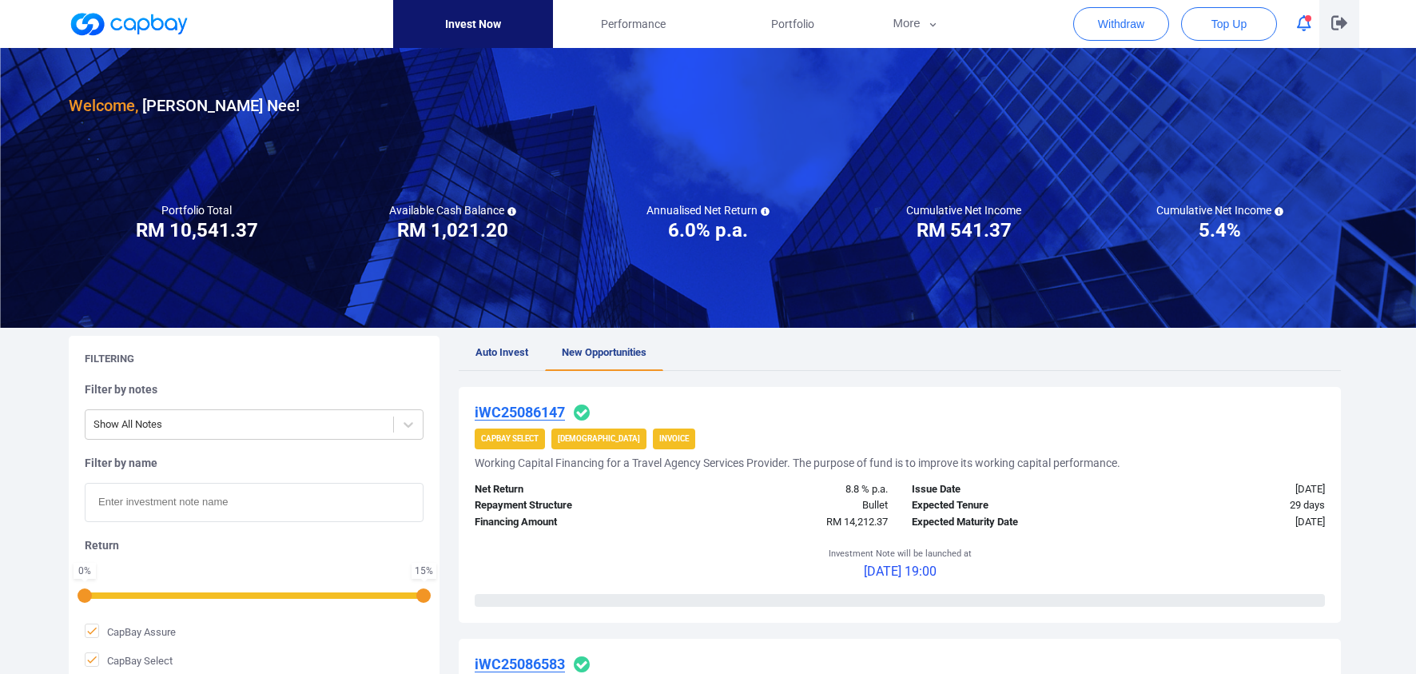
click at [1349, 29] on button "button" at bounding box center [1339, 24] width 40 height 48
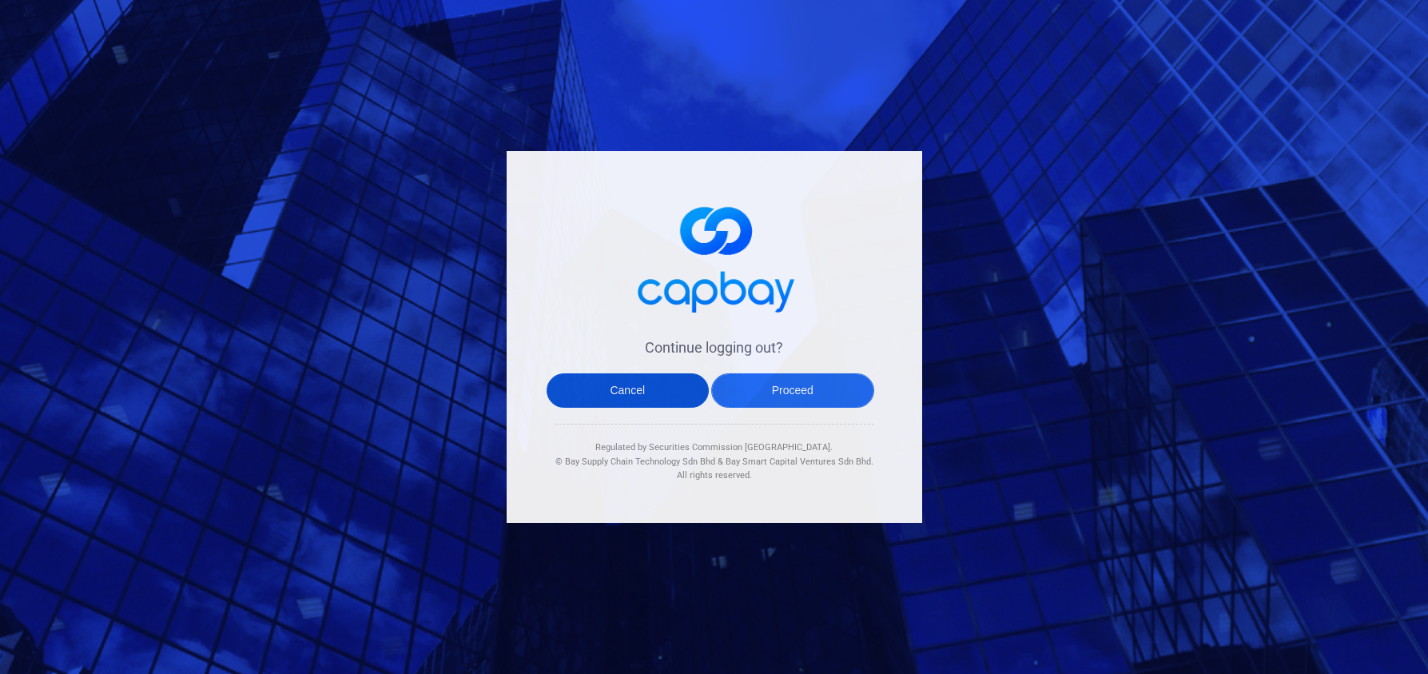
drag, startPoint x: 591, startPoint y: 382, endPoint x: 843, endPoint y: 387, distance: 251.8
click at [843, 387] on div "Cancel Proceed" at bounding box center [711, 398] width 328 height 50
click at [839, 388] on button "Proceed" at bounding box center [792, 390] width 163 height 34
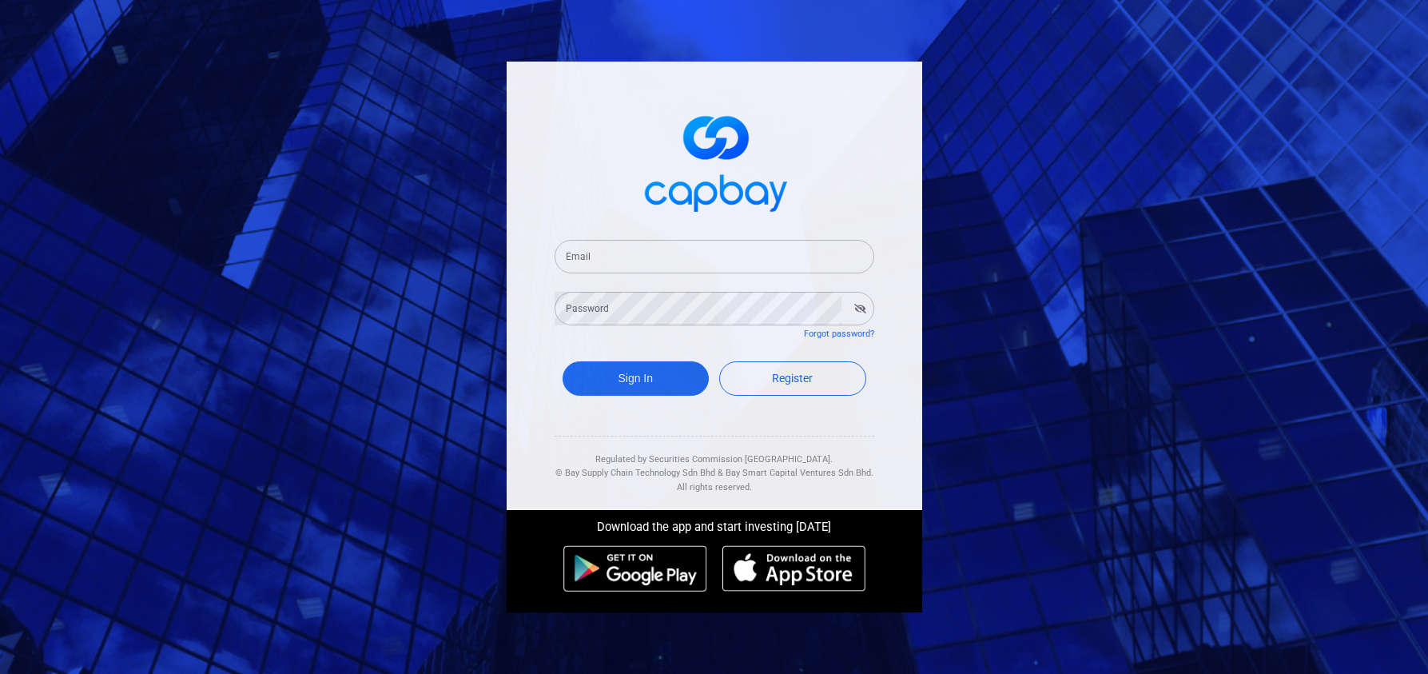
click at [1145, 141] on div "Email Email Password Password Forgot password? Sign In Register Regulated by Se…" at bounding box center [714, 337] width 1428 height 674
